Goal: Use online tool/utility: Utilize a website feature to perform a specific function

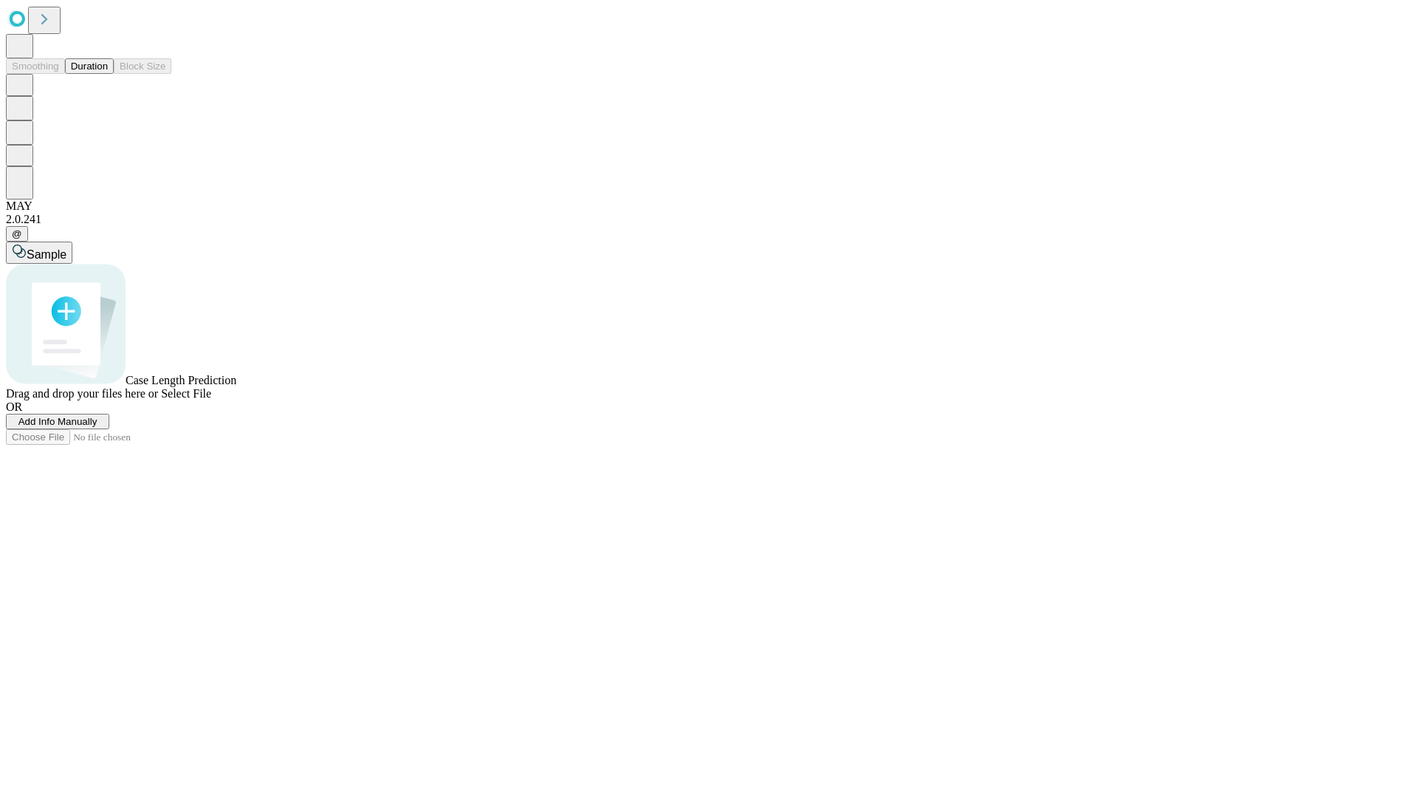
click at [98, 427] on span "Add Info Manually" at bounding box center [57, 421] width 79 height 11
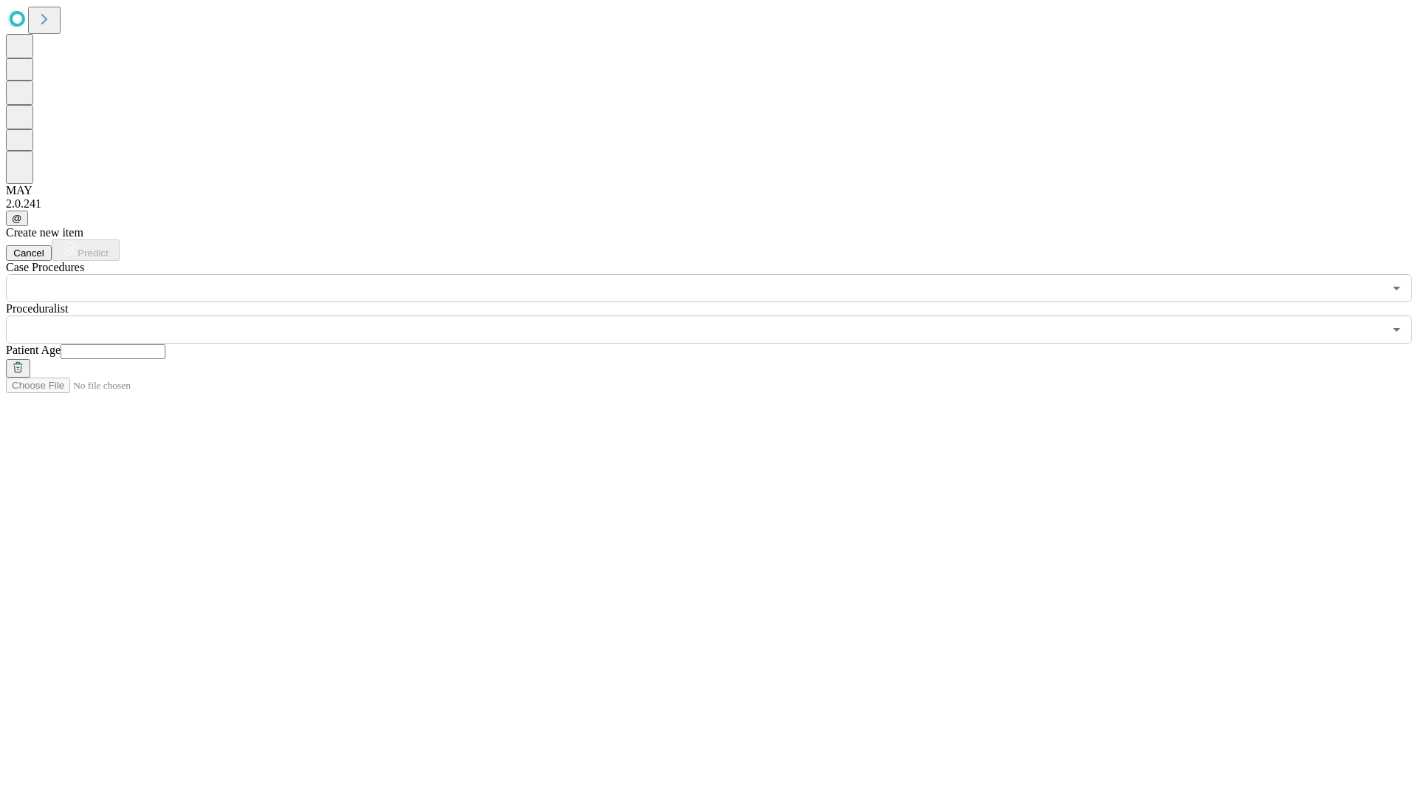
click at [165, 344] on input "text" at bounding box center [113, 351] width 105 height 15
type input "**"
click at [720, 315] on input "text" at bounding box center [695, 329] width 1378 height 28
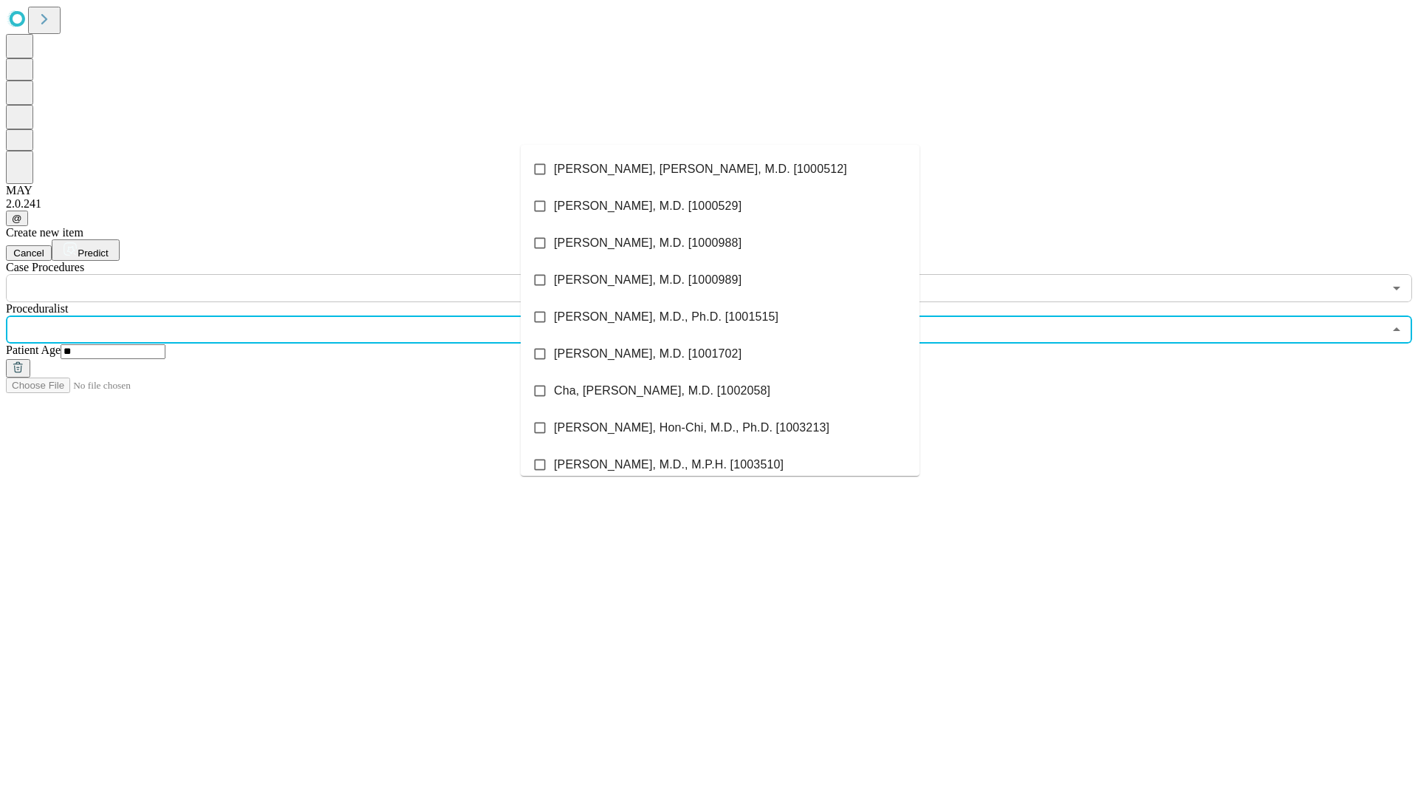
click at [720, 169] on li "[PERSON_NAME], [PERSON_NAME], M.D. [1000512]" at bounding box center [720, 169] width 399 height 37
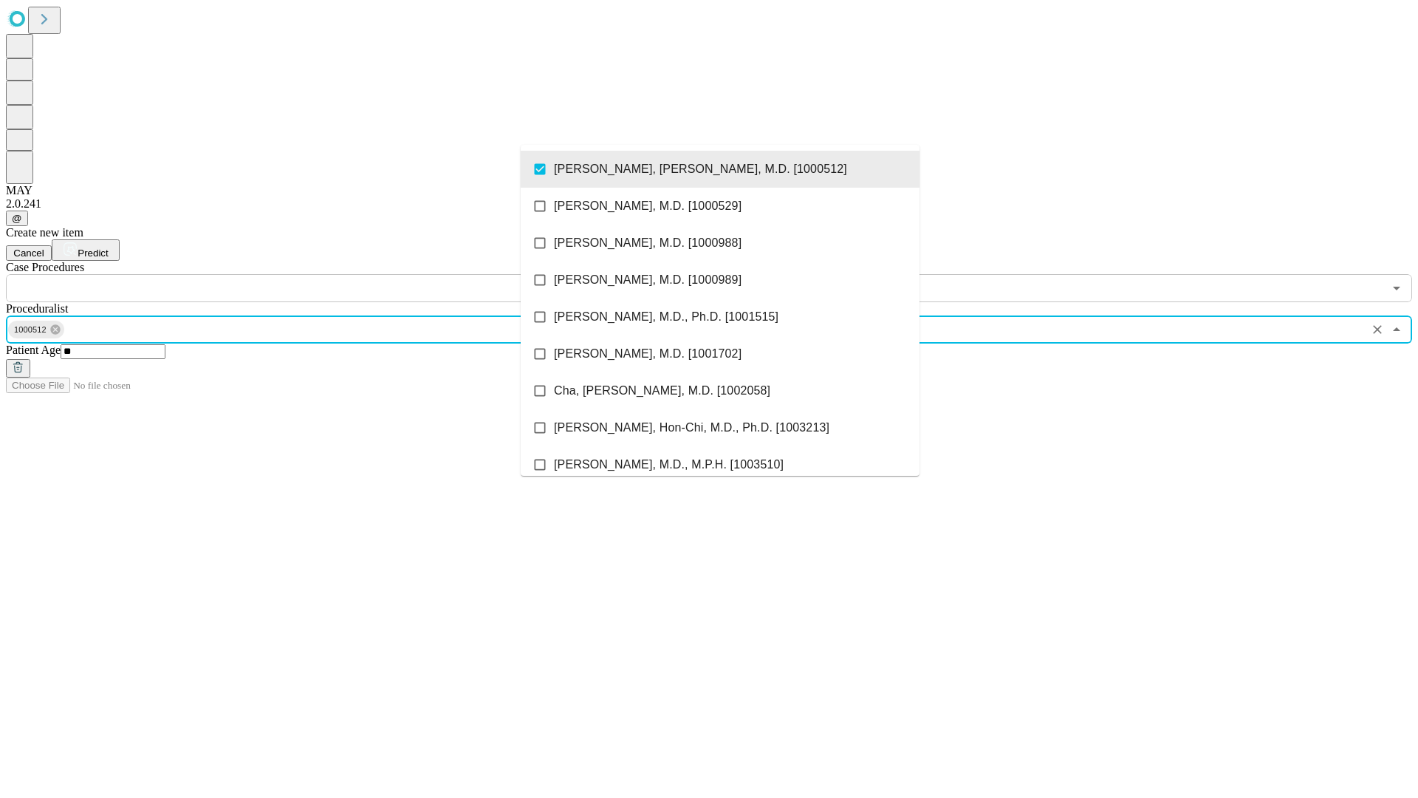
click at [310, 274] on input "text" at bounding box center [695, 288] width 1378 height 28
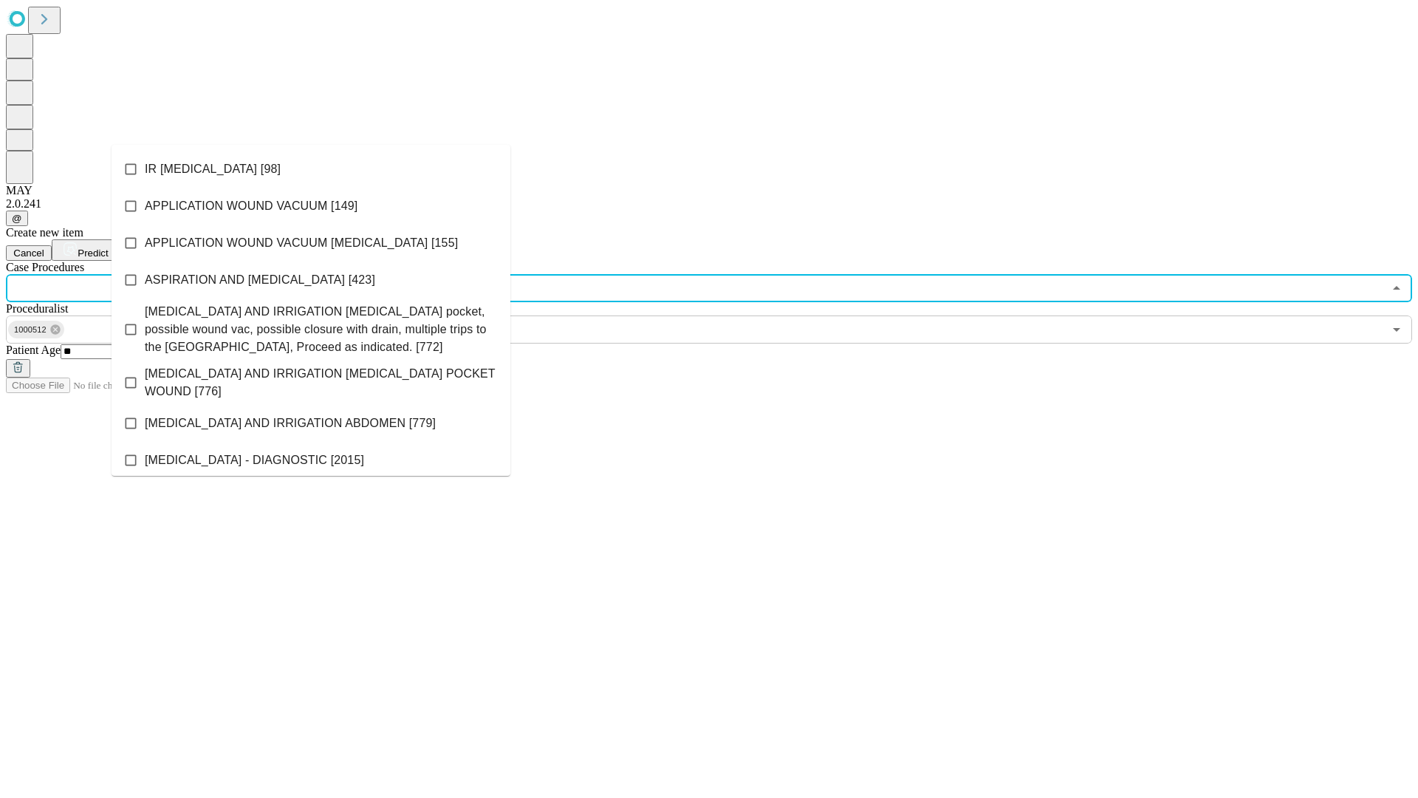
click at [311, 169] on li "IR [MEDICAL_DATA] [98]" at bounding box center [311, 169] width 399 height 37
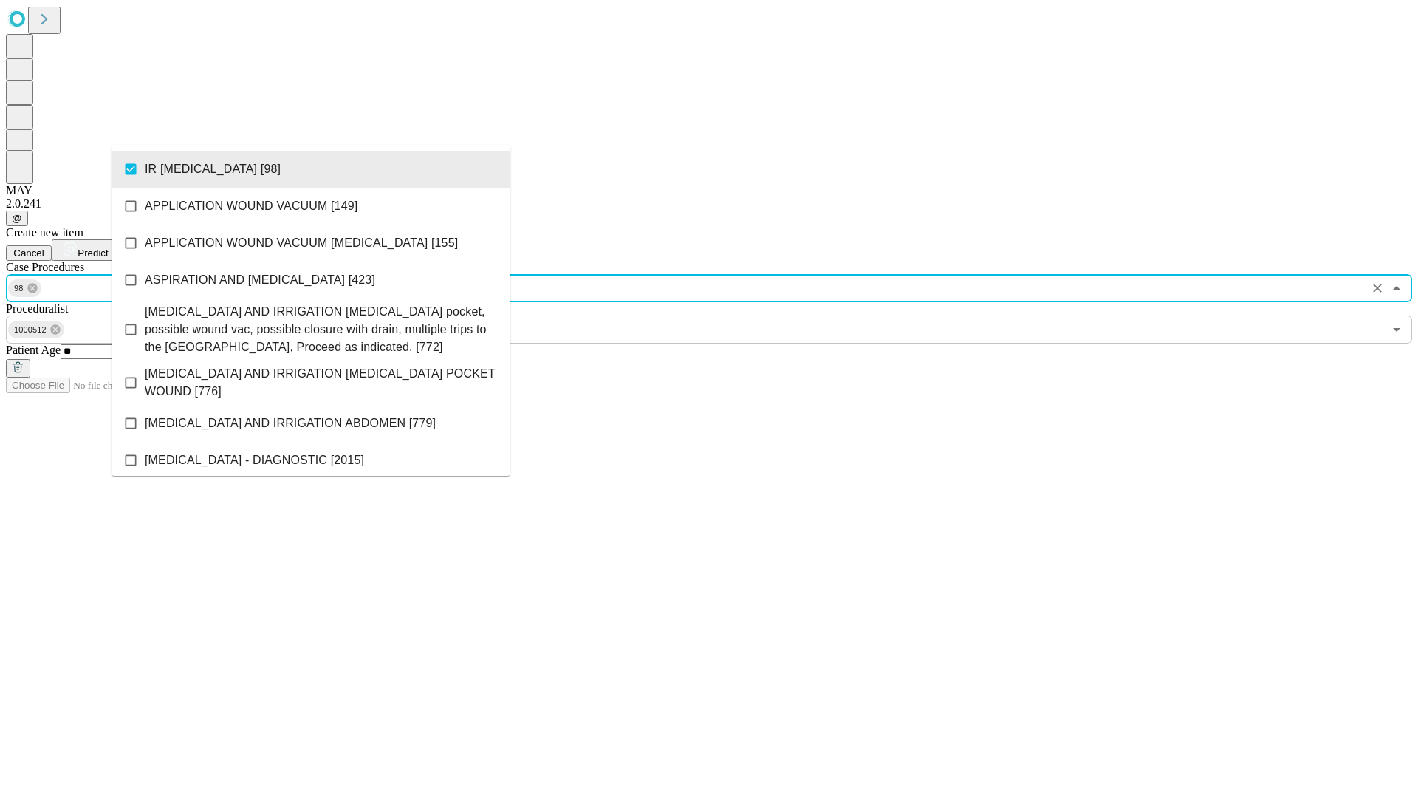
click at [108, 247] on span "Predict" at bounding box center [93, 252] width 30 height 11
